Goal: Task Accomplishment & Management: Manage account settings

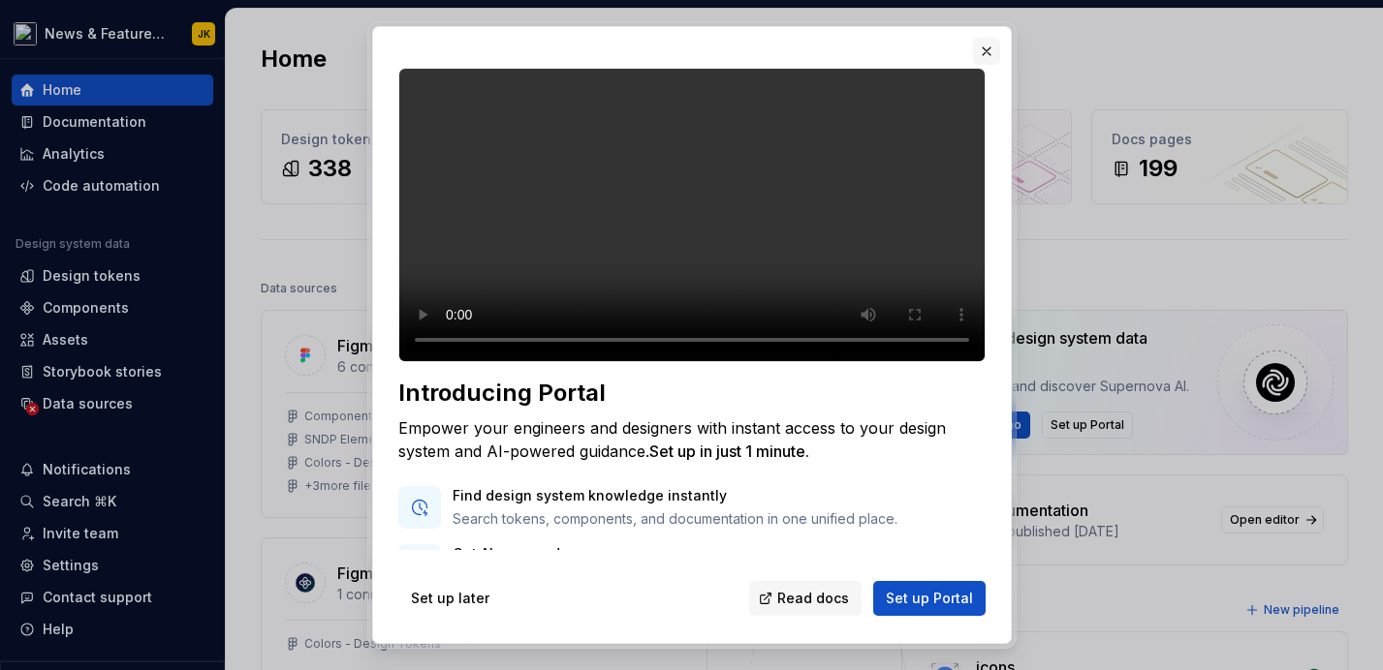
click at [988, 50] on button "button" at bounding box center [986, 51] width 27 height 27
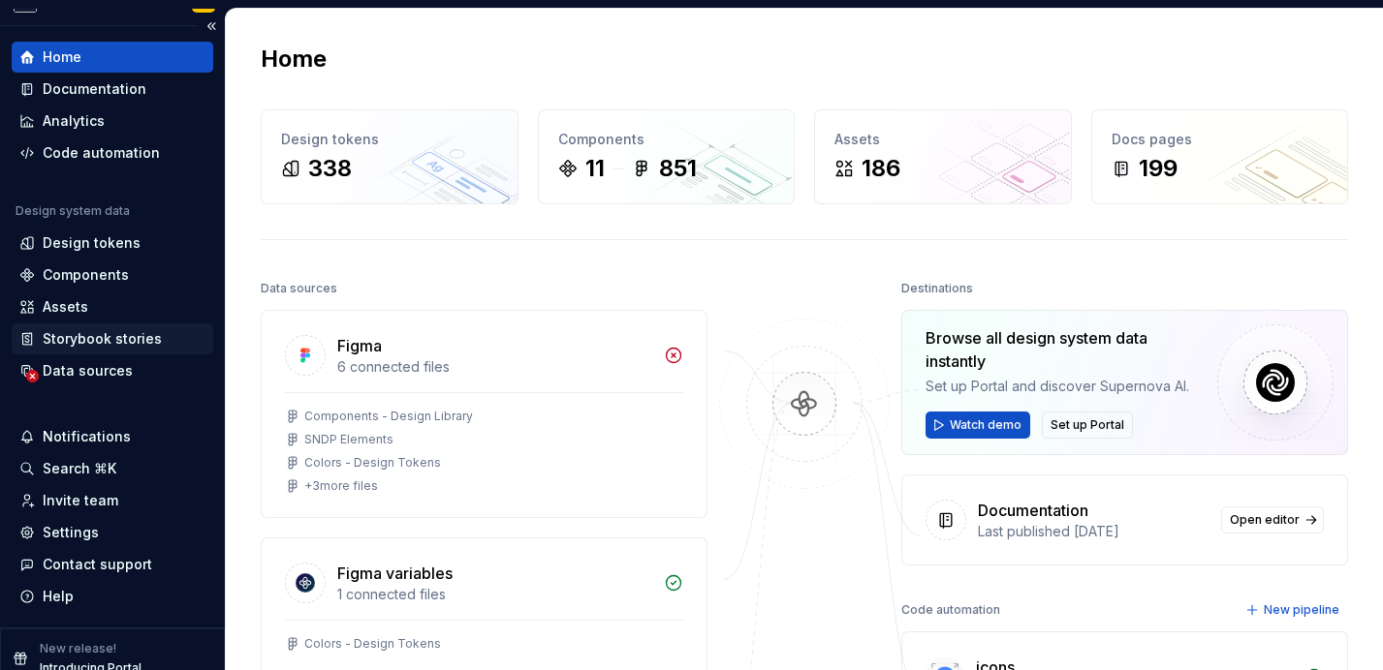
scroll to position [51, 0]
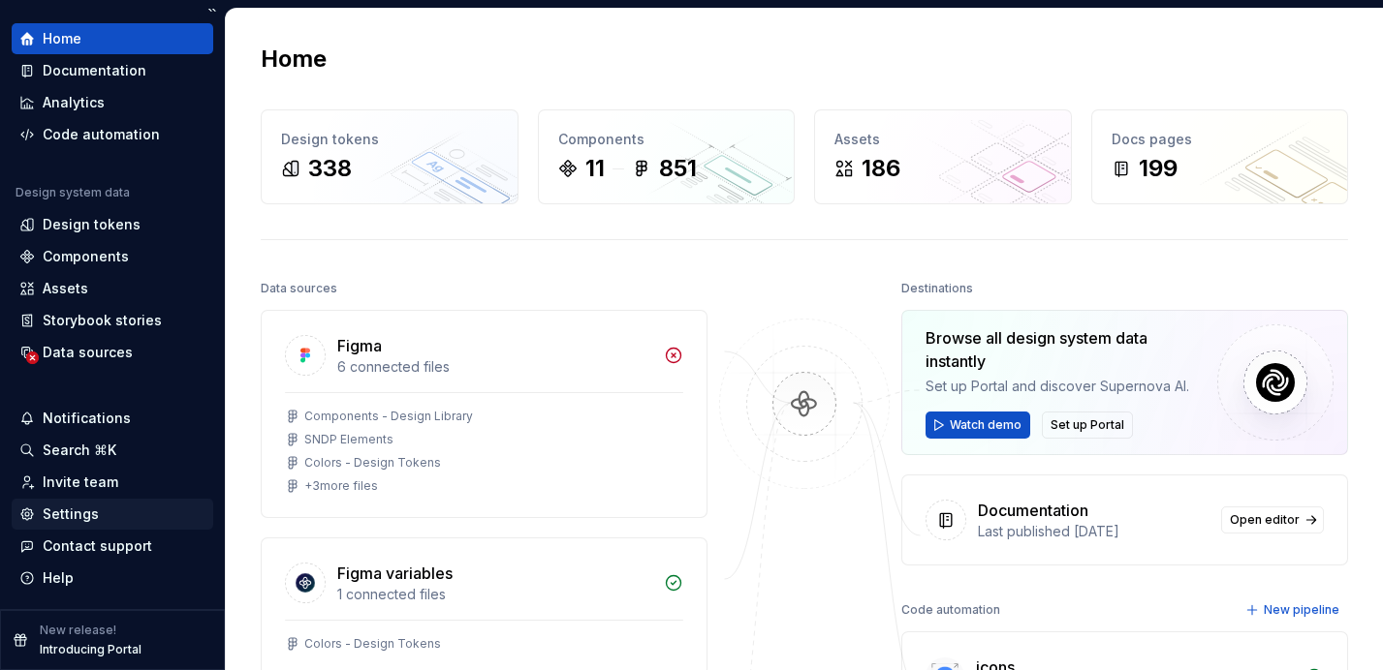
click at [74, 513] on div "Settings" at bounding box center [71, 514] width 56 height 19
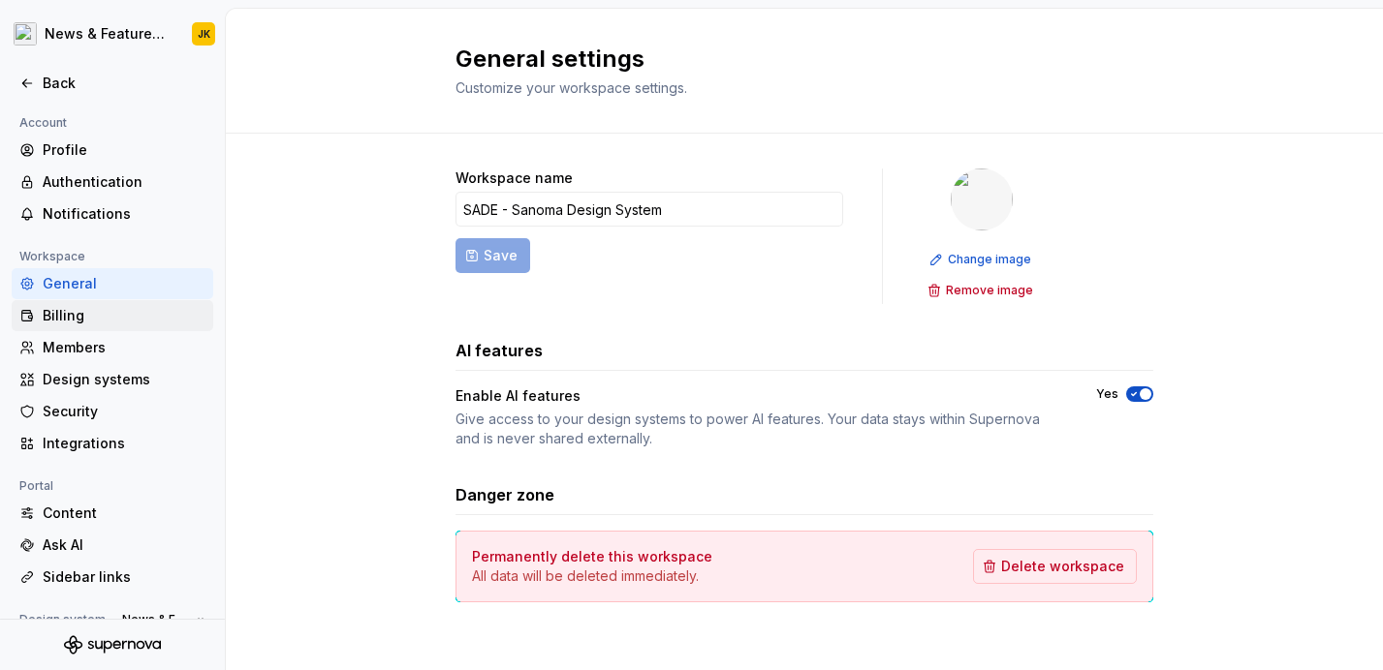
click at [84, 316] on div "Billing" at bounding box center [124, 315] width 163 height 19
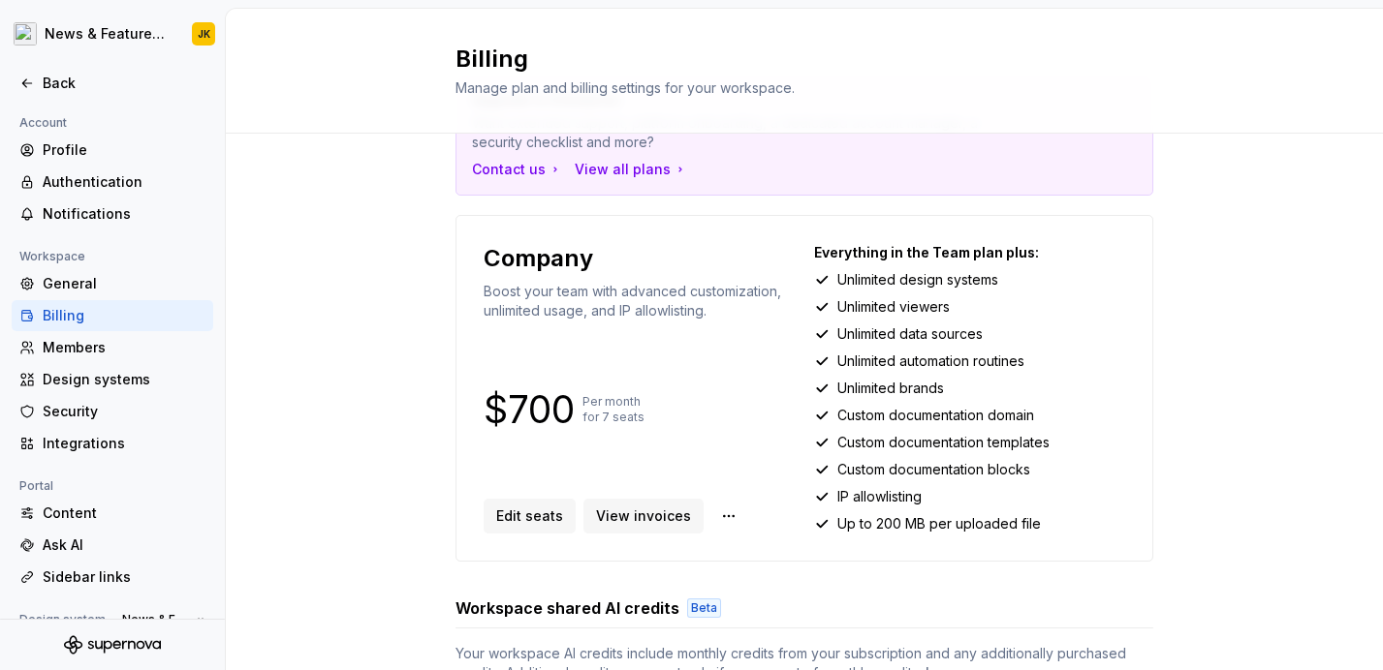
scroll to position [97, 0]
